Goal: Information Seeking & Learning: Understand process/instructions

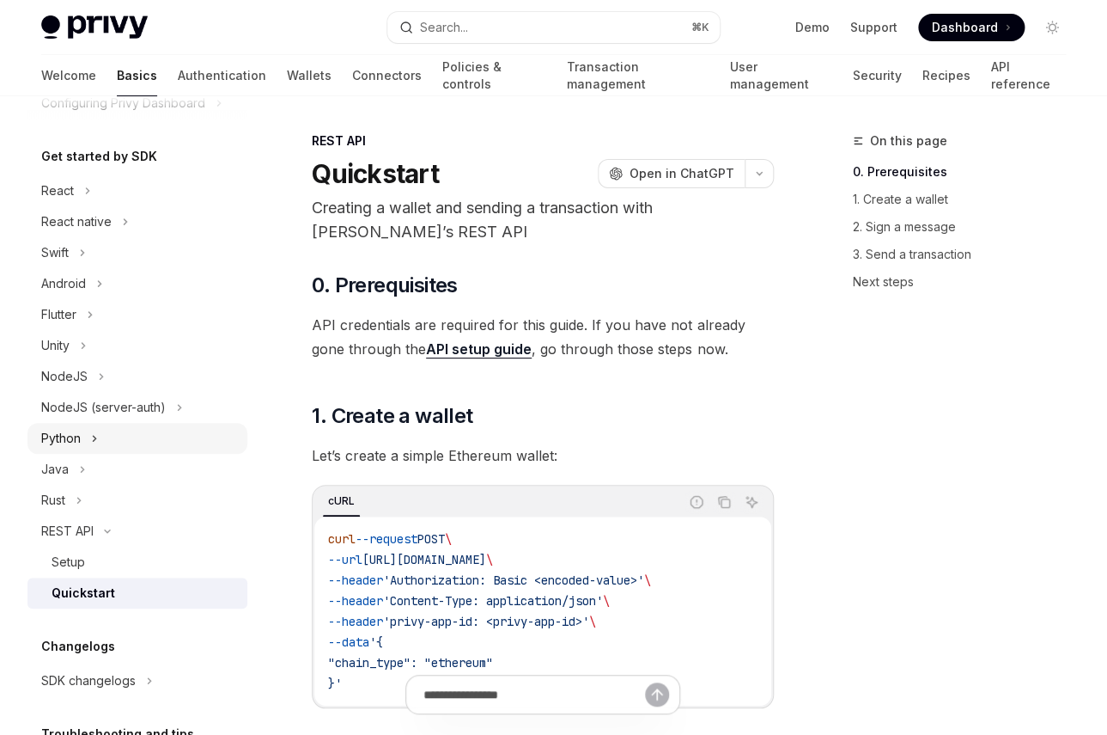
scroll to position [155, 0]
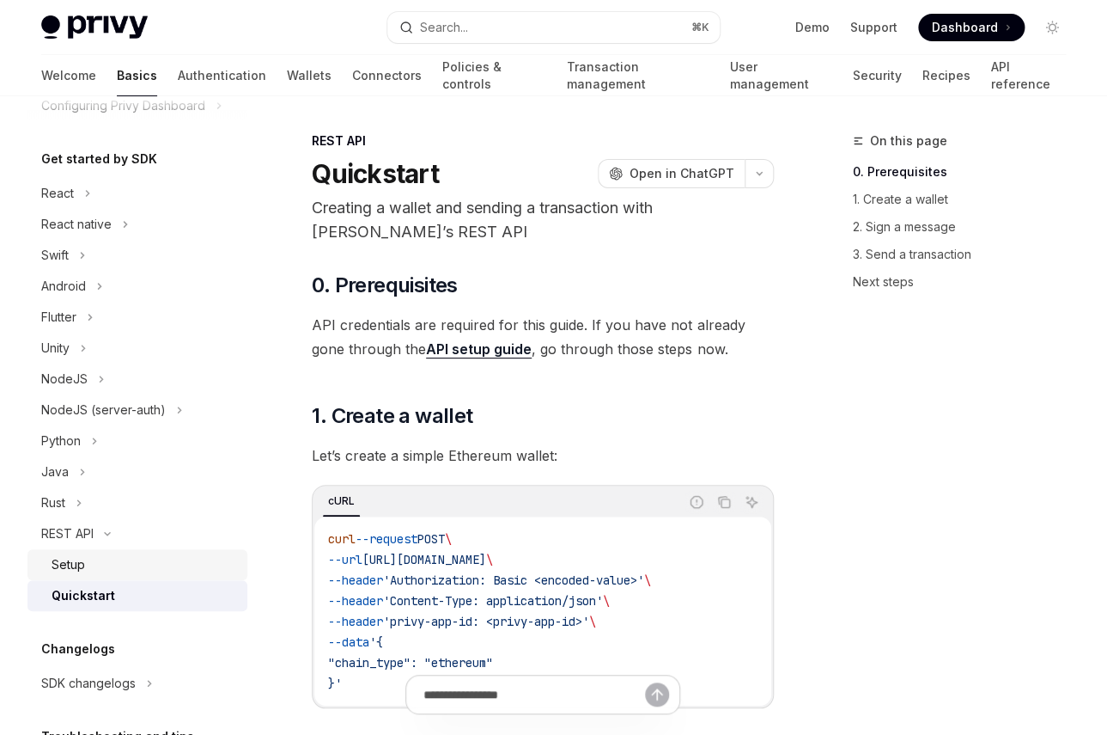
click at [75, 564] on div "Setup" at bounding box center [69, 564] width 34 height 21
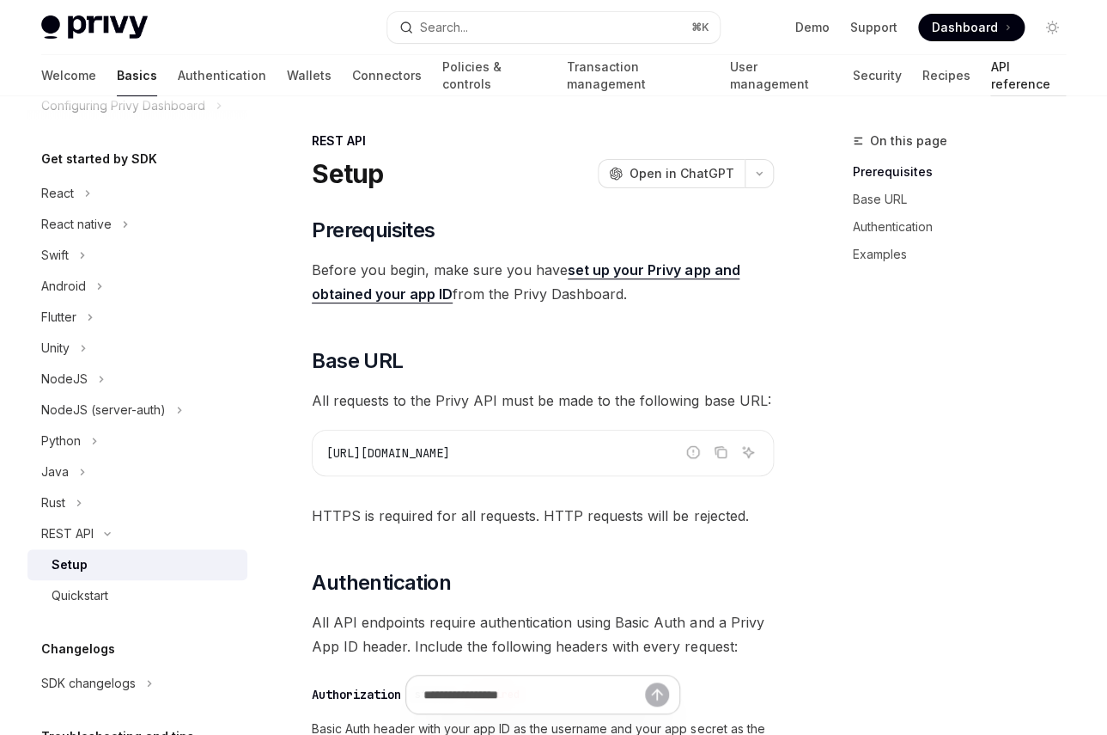
click at [991, 76] on link "API reference" at bounding box center [1029, 75] width 76 height 41
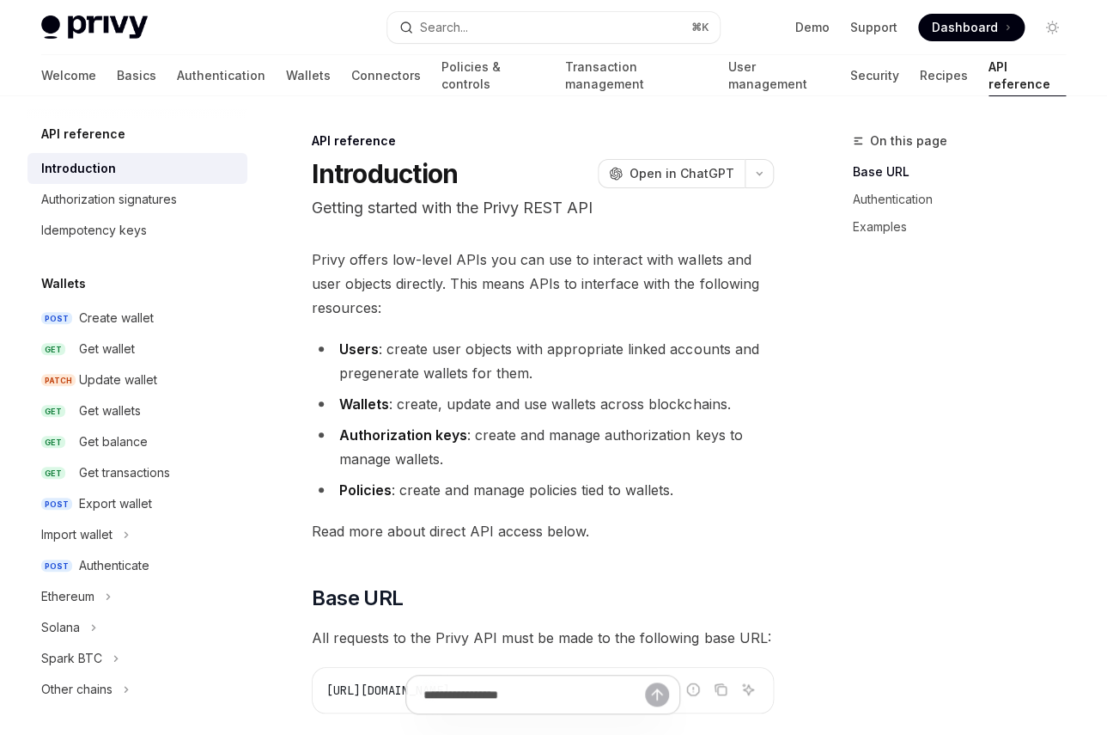
click at [989, 76] on link "API reference" at bounding box center [1027, 75] width 77 height 41
click at [172, 206] on div "Authorization signatures" at bounding box center [109, 199] width 136 height 21
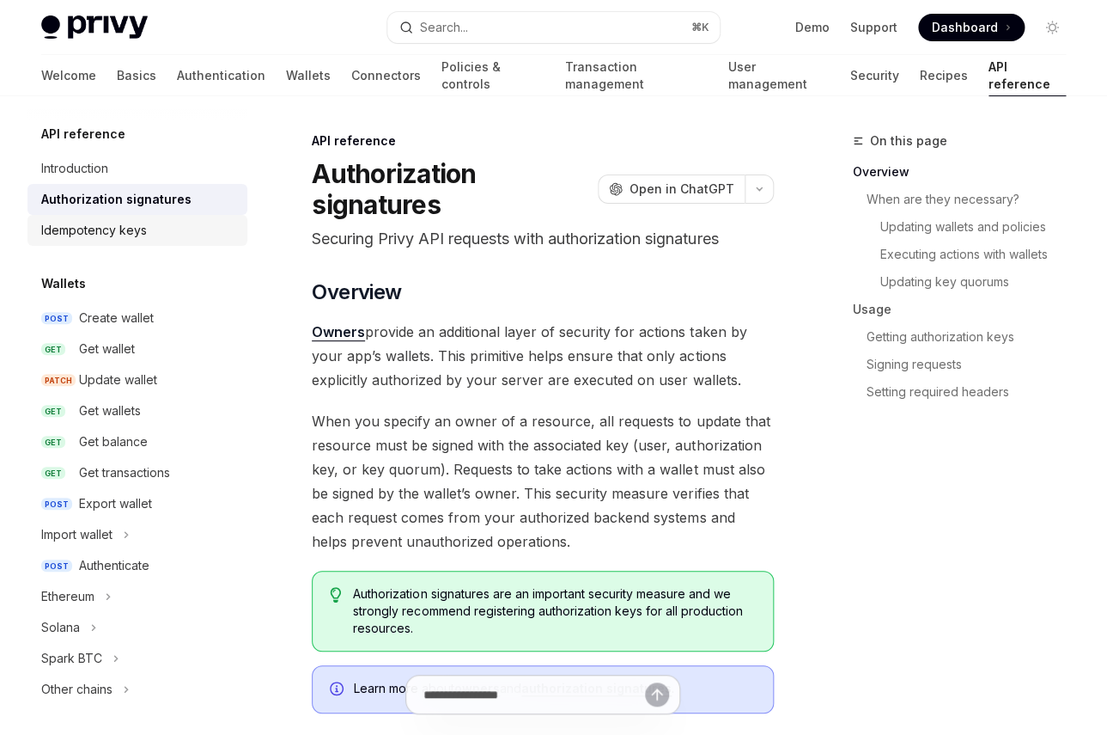
click at [163, 240] on div "Idempotency keys" at bounding box center [139, 230] width 196 height 21
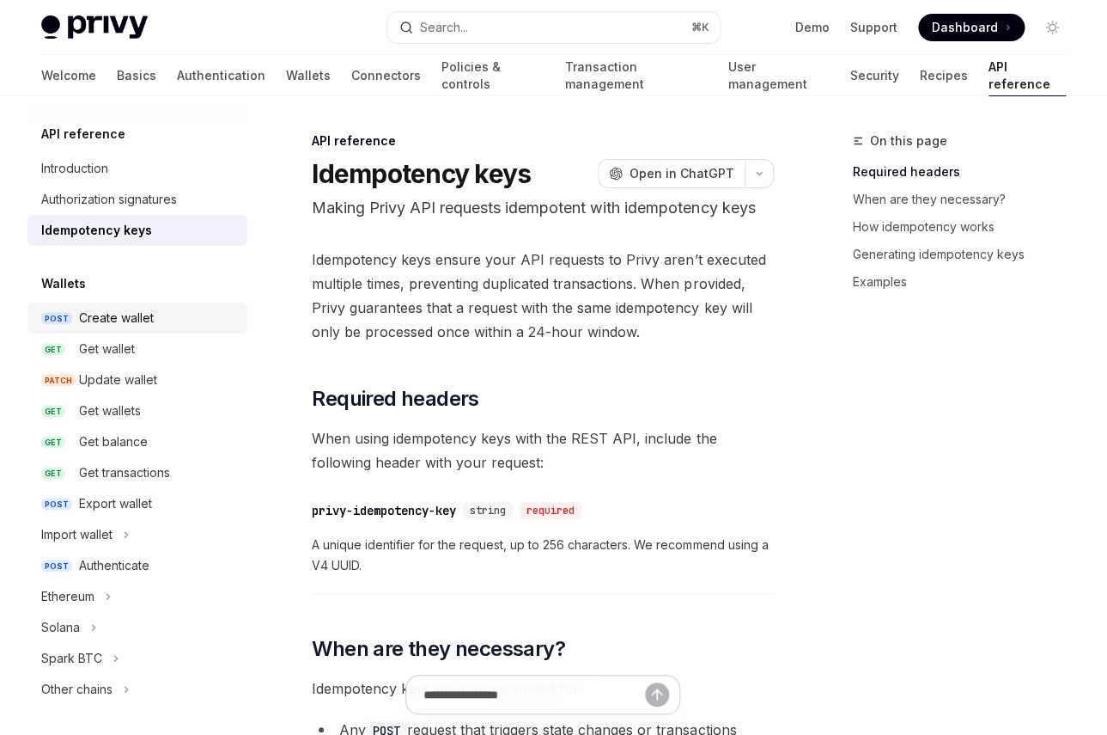
click at [140, 319] on div "Create wallet" at bounding box center [116, 318] width 75 height 21
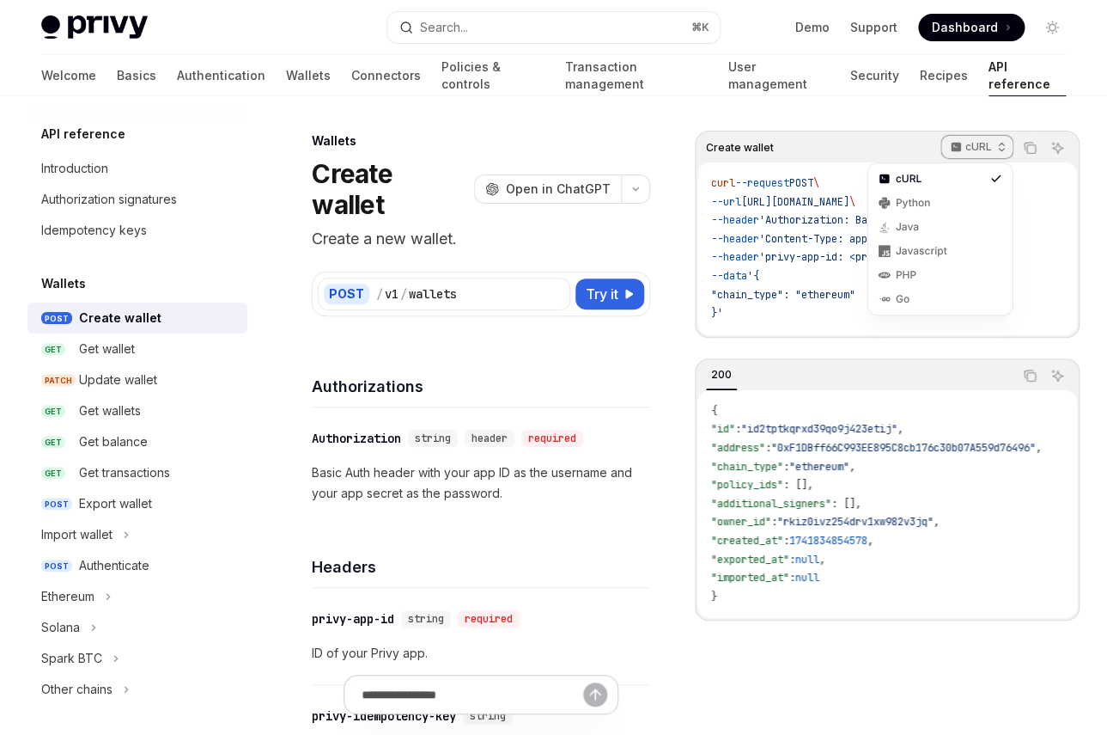
click at [996, 134] on button "cURL" at bounding box center [977, 147] width 73 height 29
click at [926, 303] on div "Go" at bounding box center [940, 299] width 89 height 14
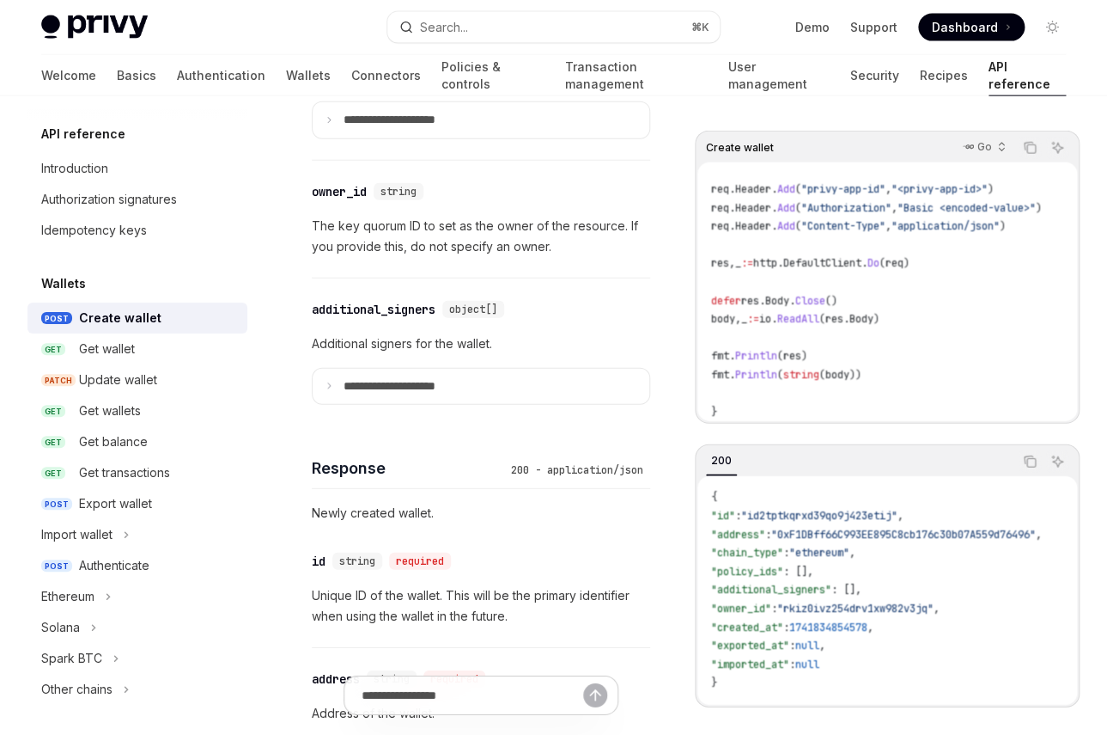
scroll to position [1383, 0]
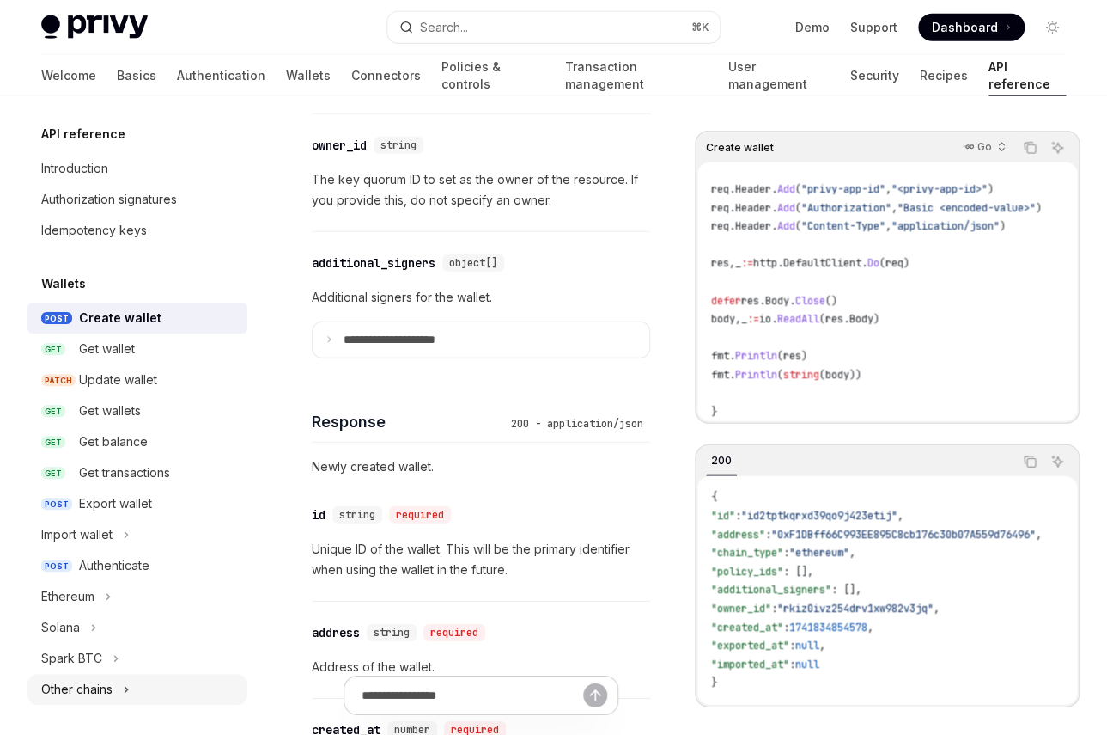
click at [96, 690] on div "Other chains" at bounding box center [76, 689] width 71 height 21
type textarea "*"
